Goal: Browse casually: Explore the website without a specific task or goal

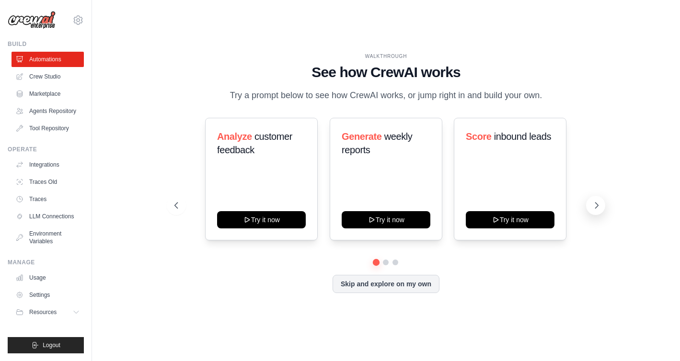
click at [596, 206] on icon at bounding box center [597, 206] width 10 height 10
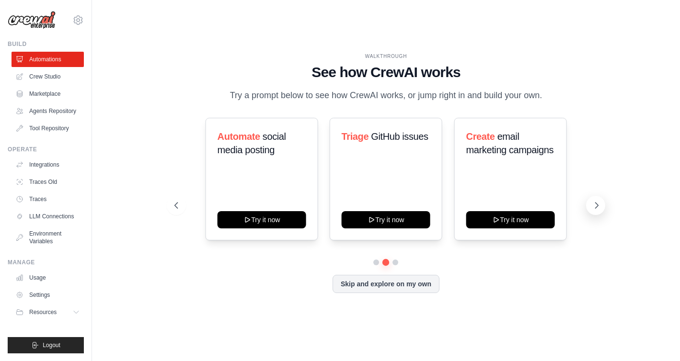
click at [596, 207] on icon at bounding box center [597, 206] width 10 height 10
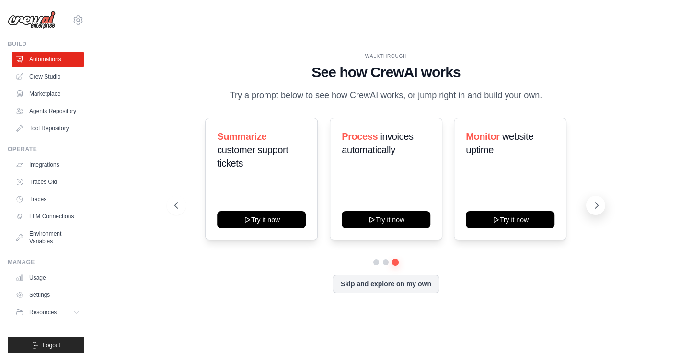
click at [596, 207] on icon at bounding box center [597, 206] width 10 height 10
click at [596, 207] on icon at bounding box center [596, 206] width 3 height 6
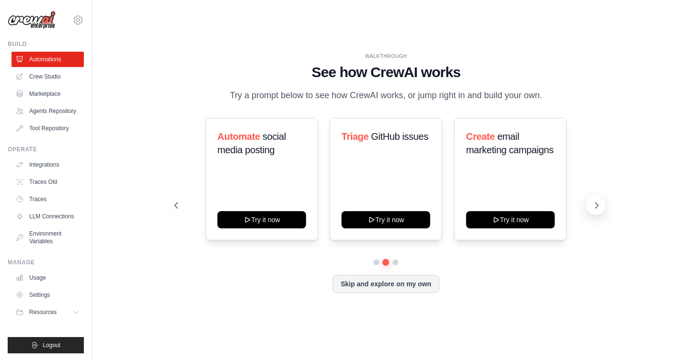
click at [596, 207] on icon at bounding box center [596, 206] width 3 height 6
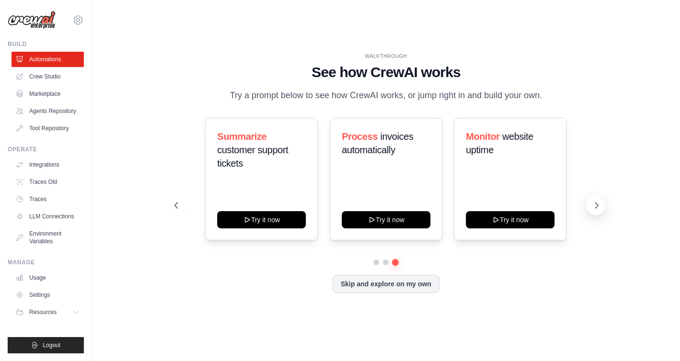
click at [596, 209] on icon at bounding box center [597, 206] width 10 height 10
